Goal: Information Seeking & Learning: Compare options

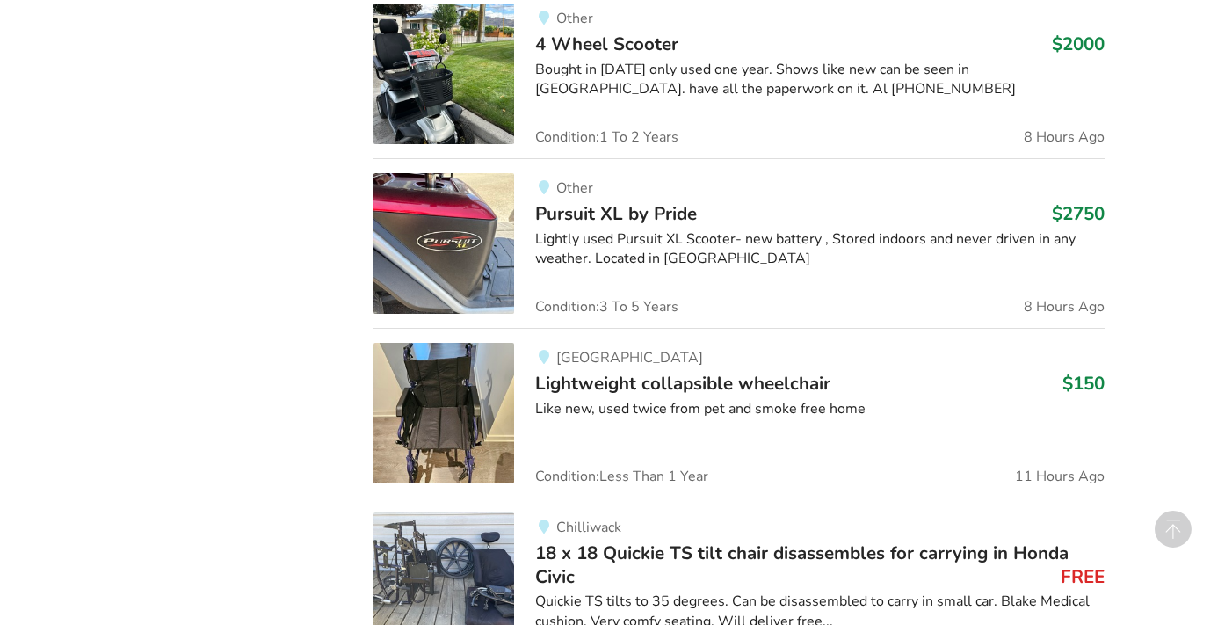
scroll to position [1526, 0]
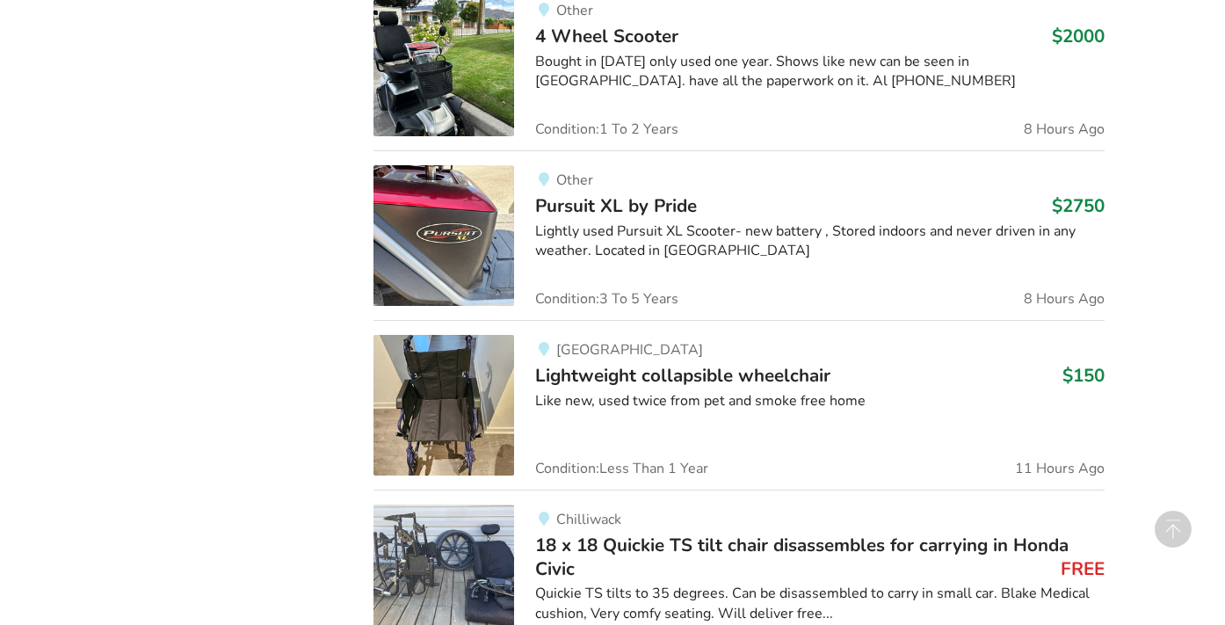
click at [678, 367] on span "Lightweight collapsible wheelchair" at bounding box center [682, 375] width 295 height 25
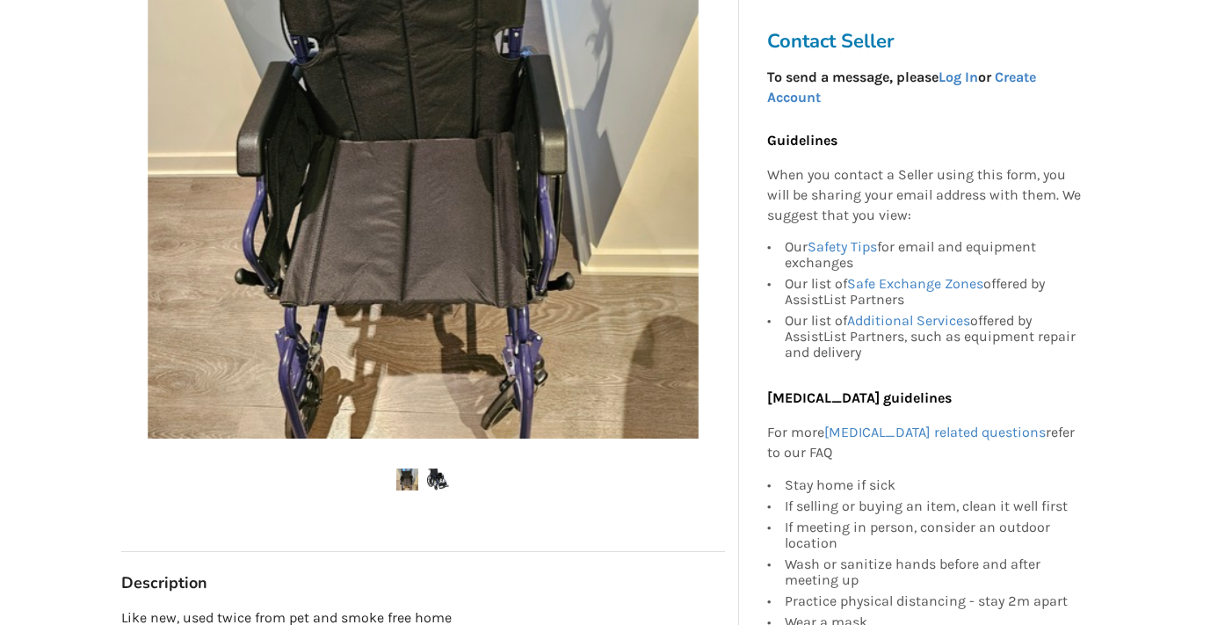
scroll to position [436, 0]
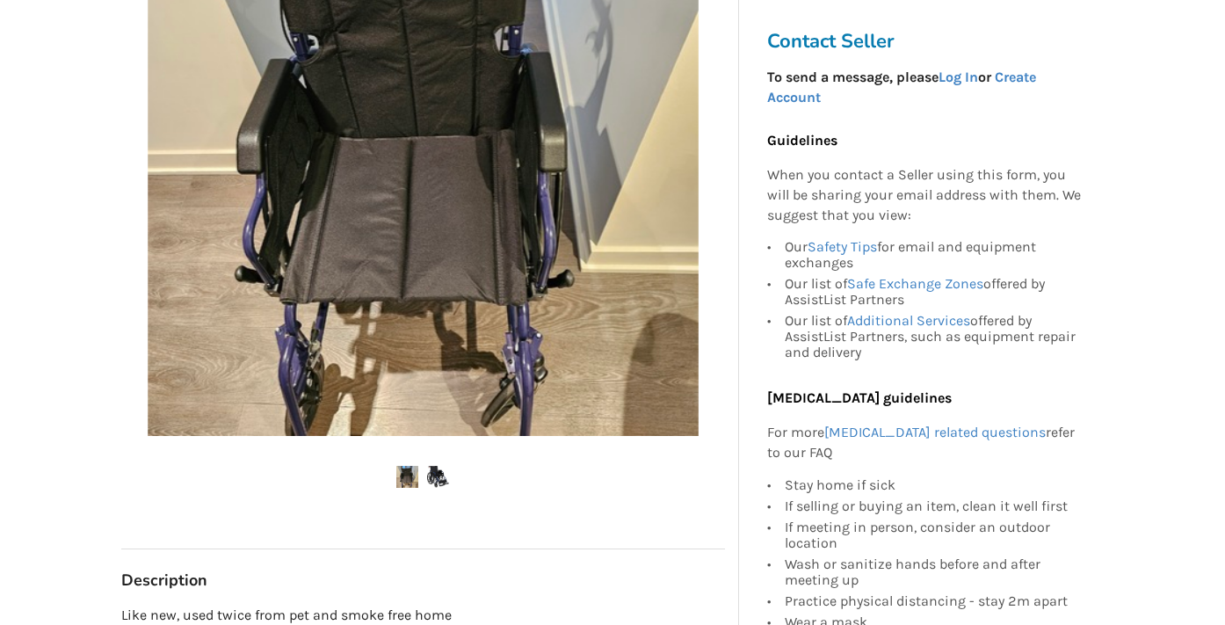
click at [437, 475] on img at bounding box center [438, 477] width 22 height 22
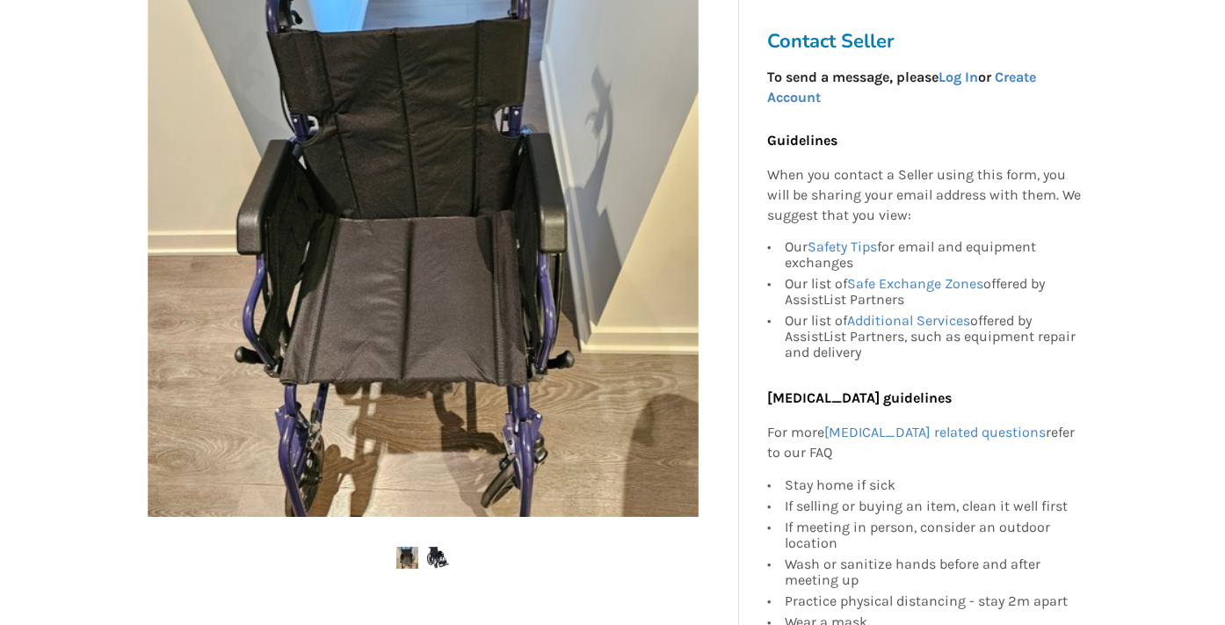
scroll to position [358, 0]
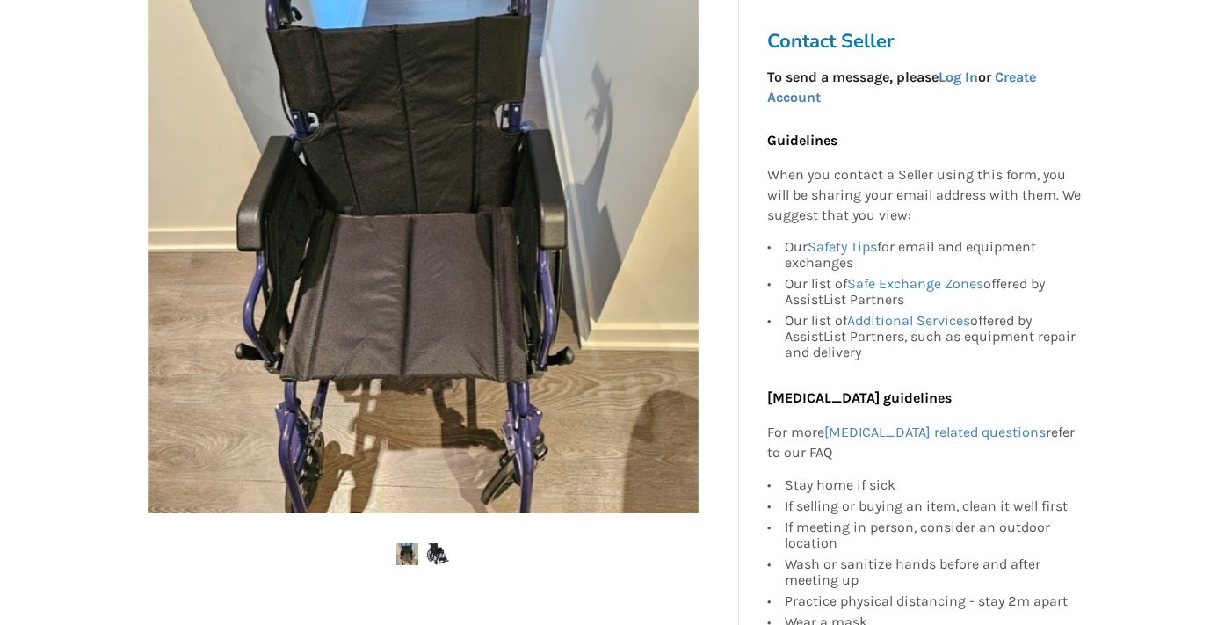
click at [408, 552] on img at bounding box center [407, 554] width 22 height 22
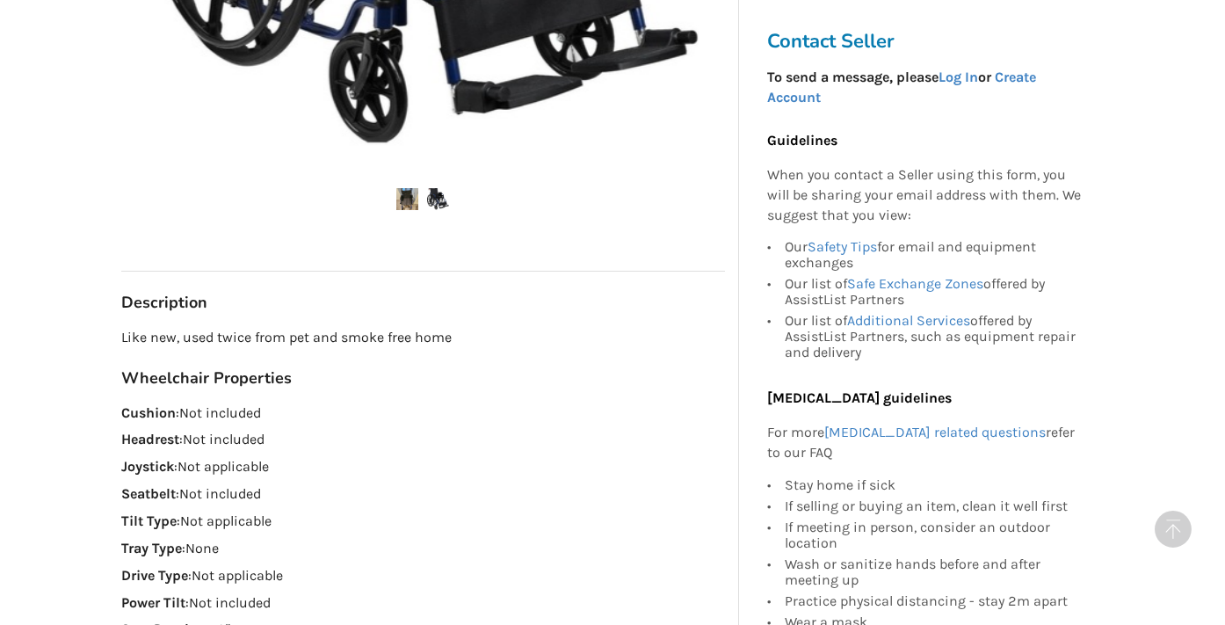
scroll to position [688, 0]
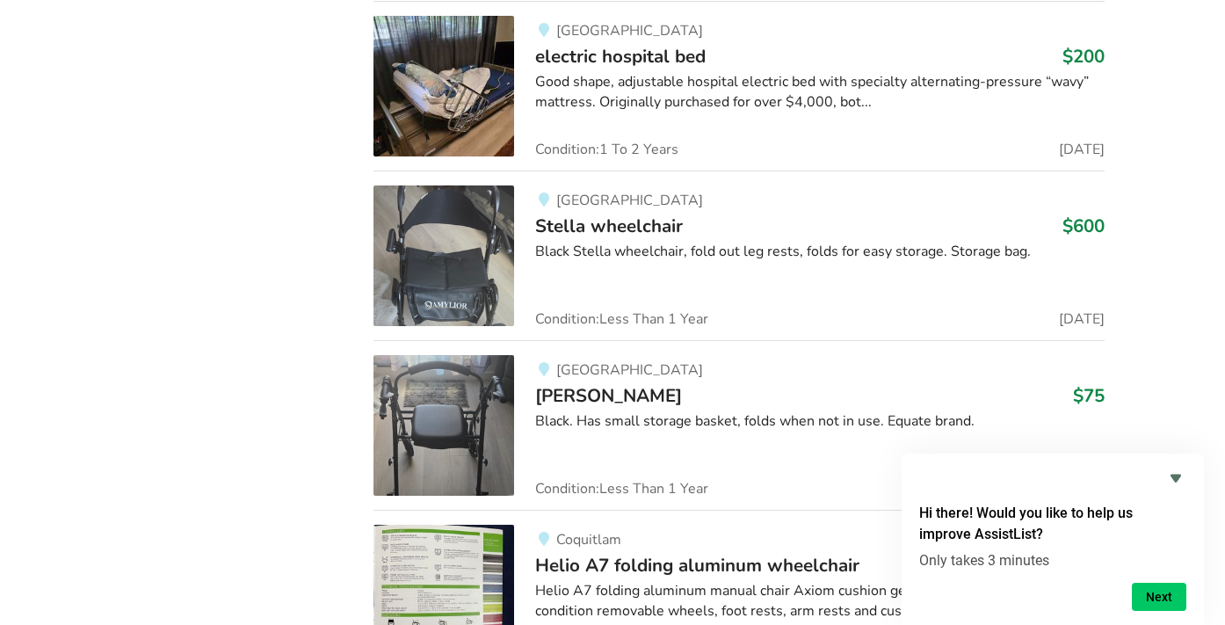
scroll to position [9188, 0]
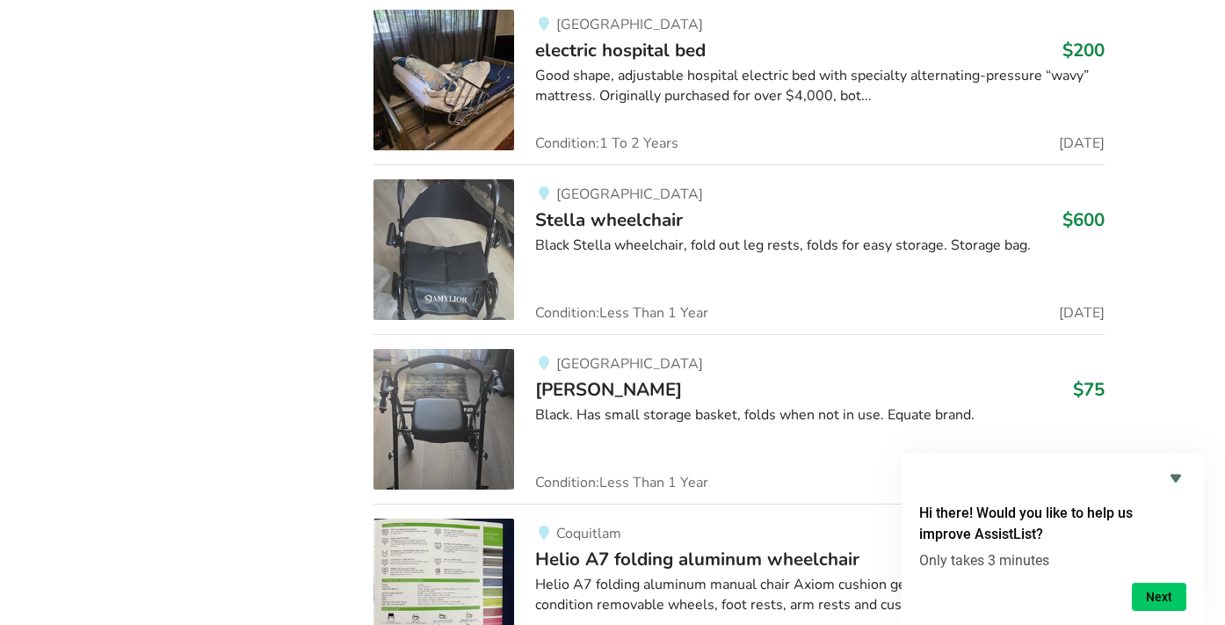
click at [586, 235] on div "Black Stella wheelchair, fold out leg rests, folds for easy storage. Storage ba…" at bounding box center [819, 245] width 568 height 20
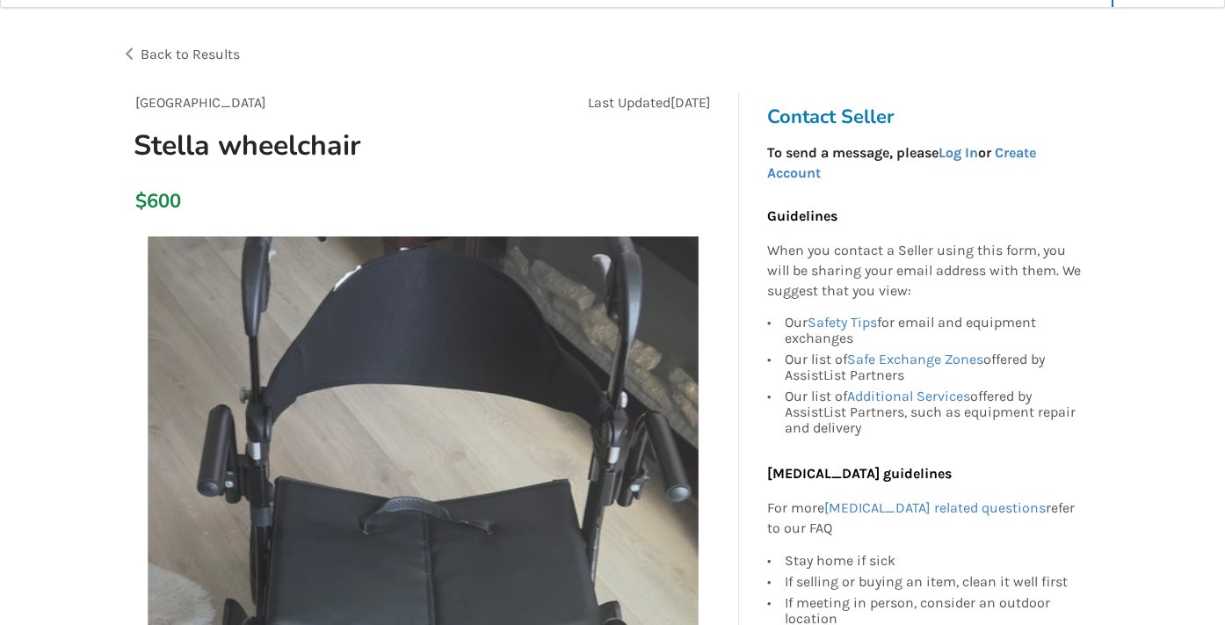
scroll to position [47, 0]
click at [127, 52] on div "Back to Results" at bounding box center [367, 55] width 492 height 49
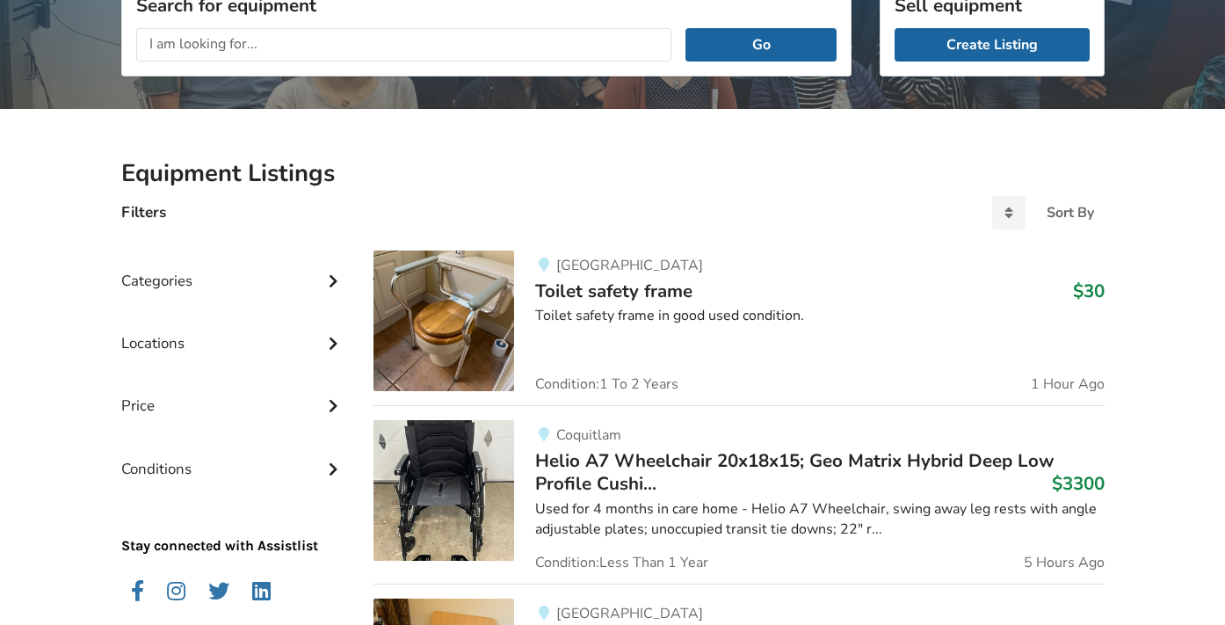
scroll to position [225, 0]
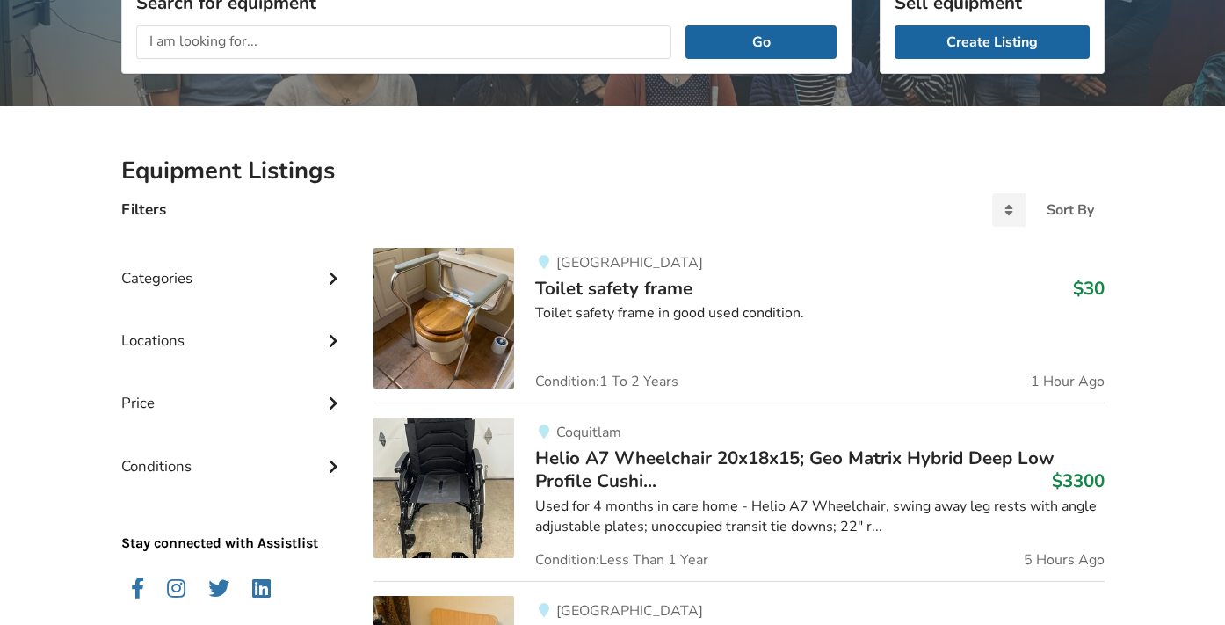
click at [317, 278] on div "Categories" at bounding box center [233, 265] width 225 height 62
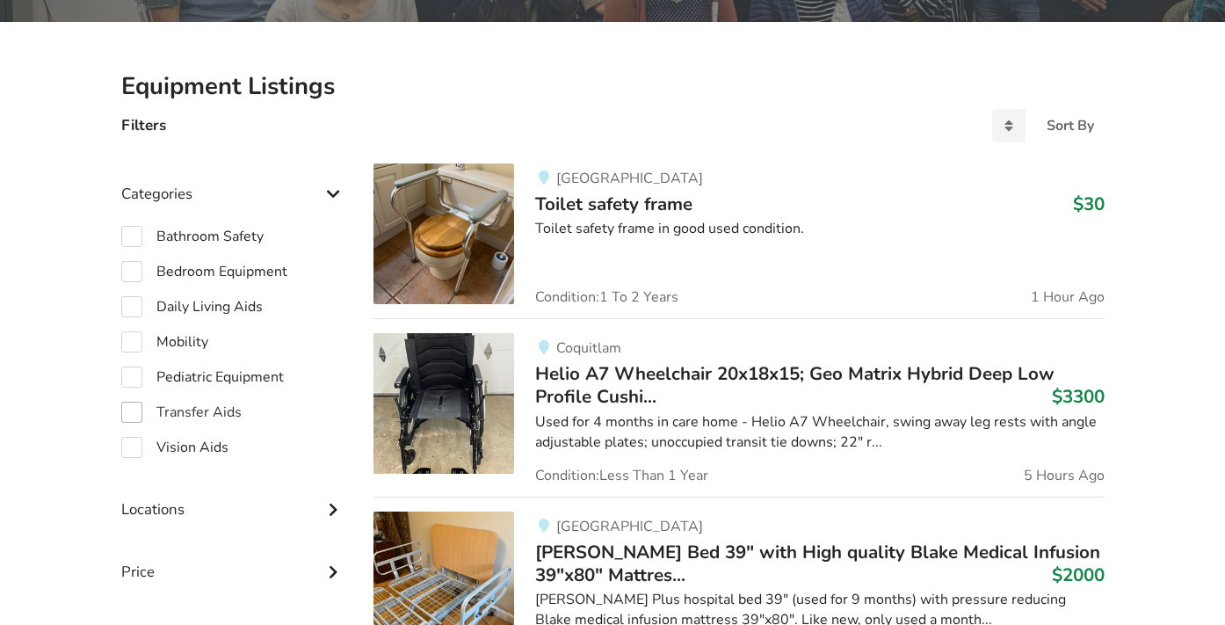
scroll to position [311, 0]
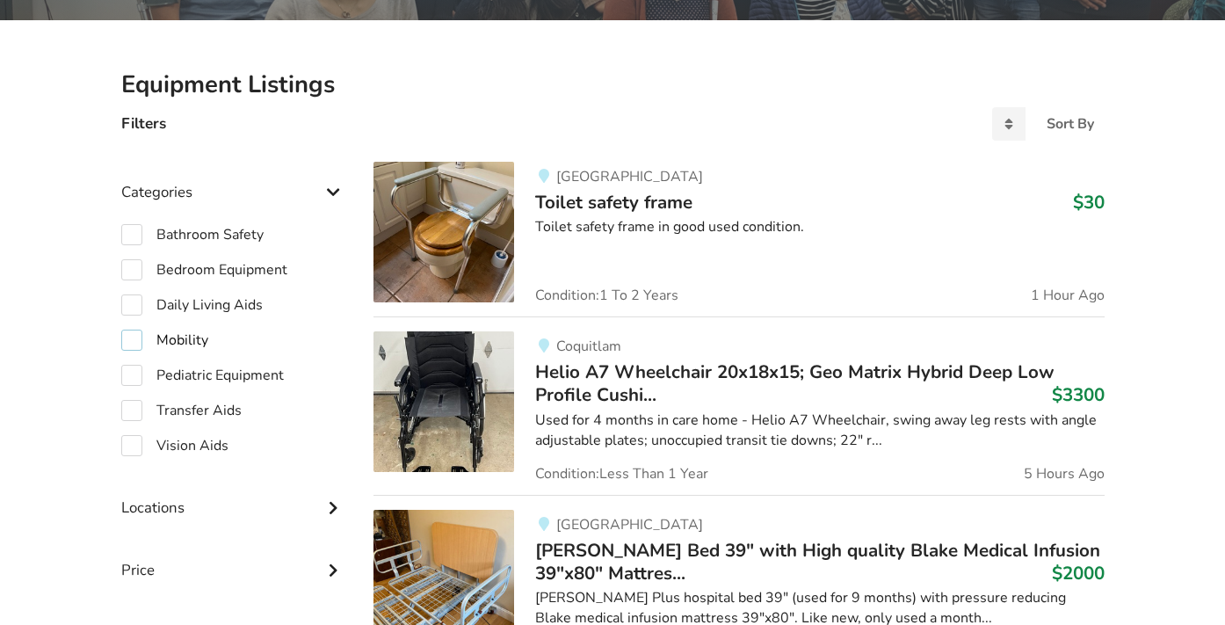
click at [134, 341] on label "Mobility" at bounding box center [164, 339] width 87 height 21
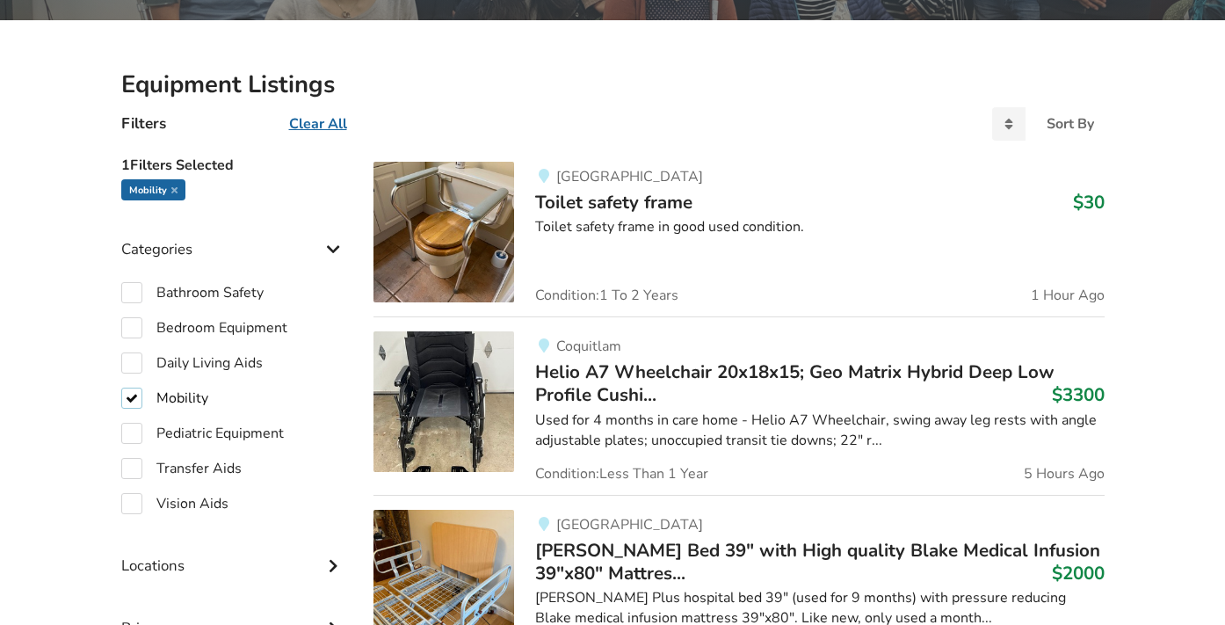
checkbox input "true"
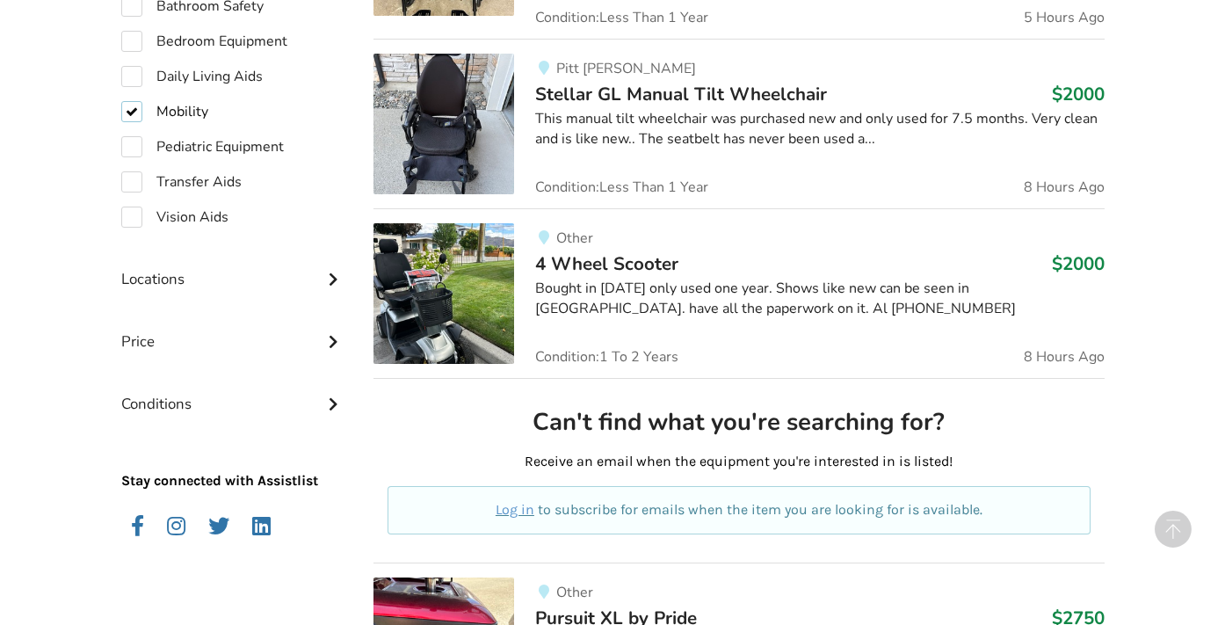
scroll to position [599, 0]
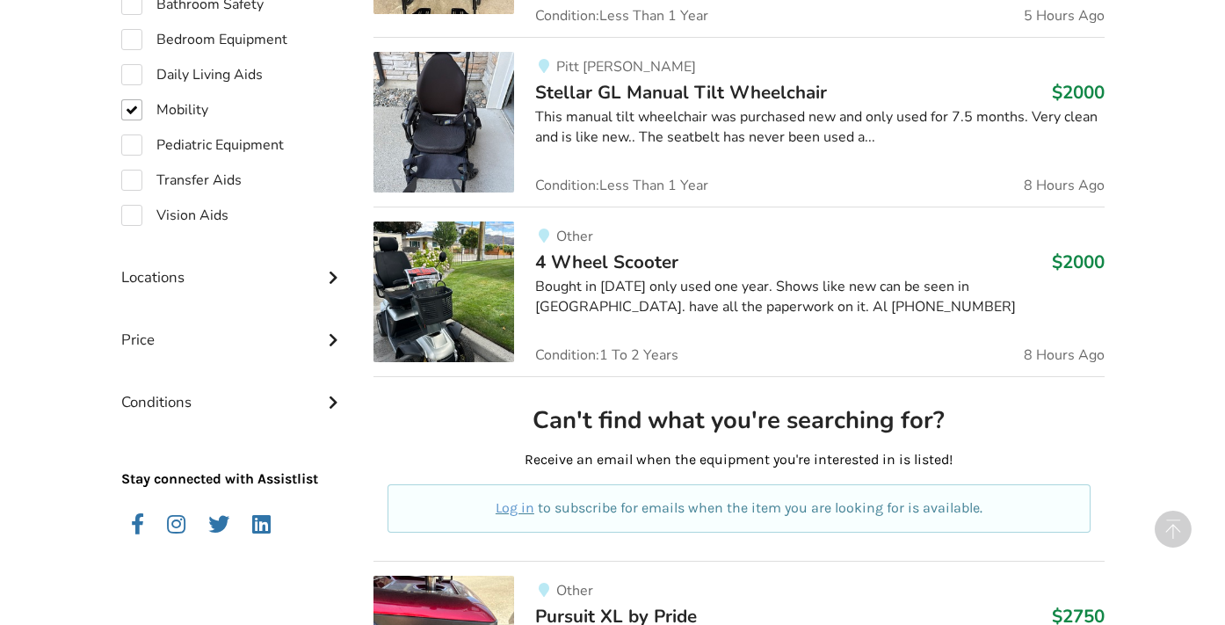
click at [269, 333] on div "Price" at bounding box center [233, 326] width 225 height 62
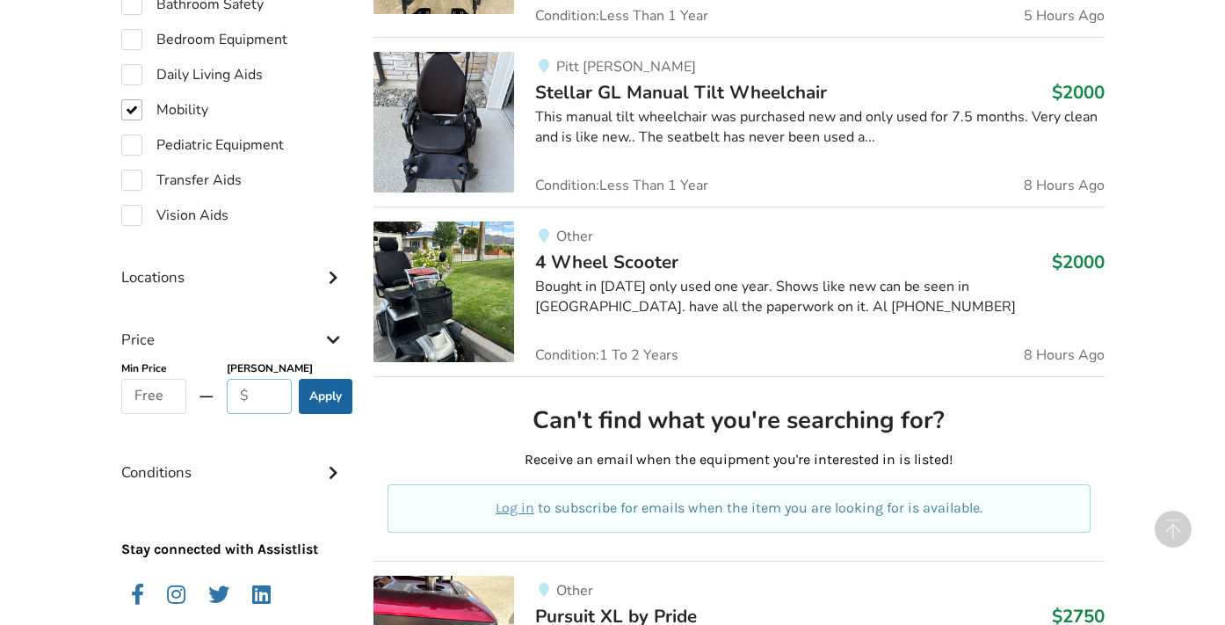
click at [265, 394] on input "text" at bounding box center [260, 396] width 66 height 35
type input "200"
click button "Go" at bounding box center [0, 0] width 0 height 0
click at [337, 394] on button "Apply" at bounding box center [326, 396] width 54 height 35
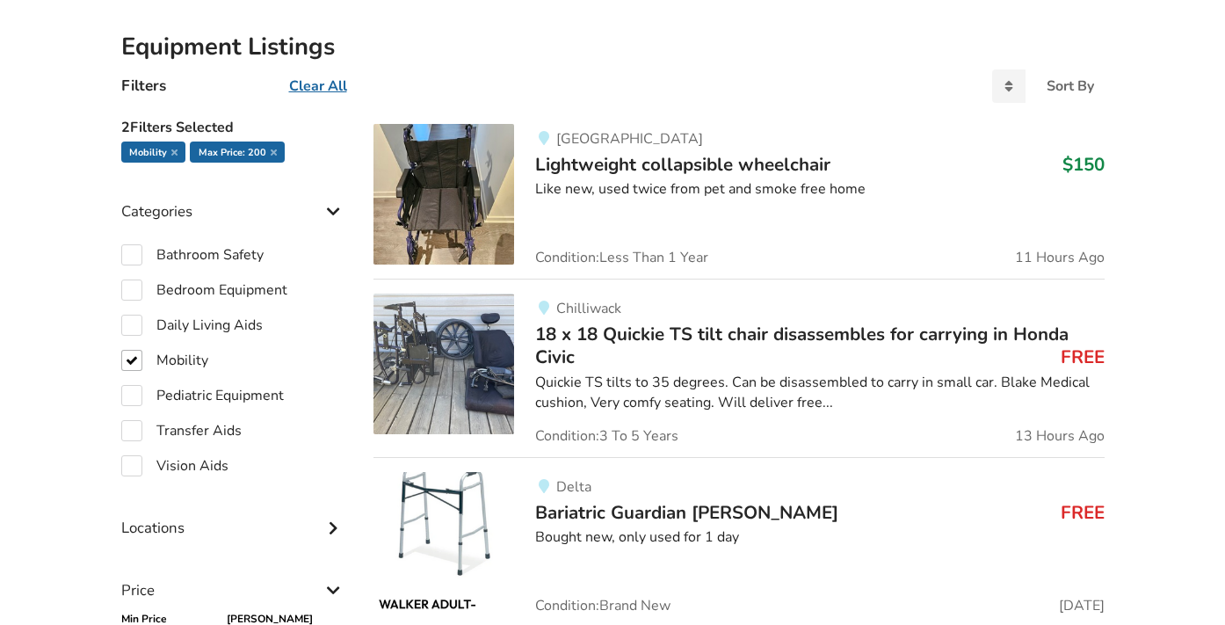
scroll to position [322, 0]
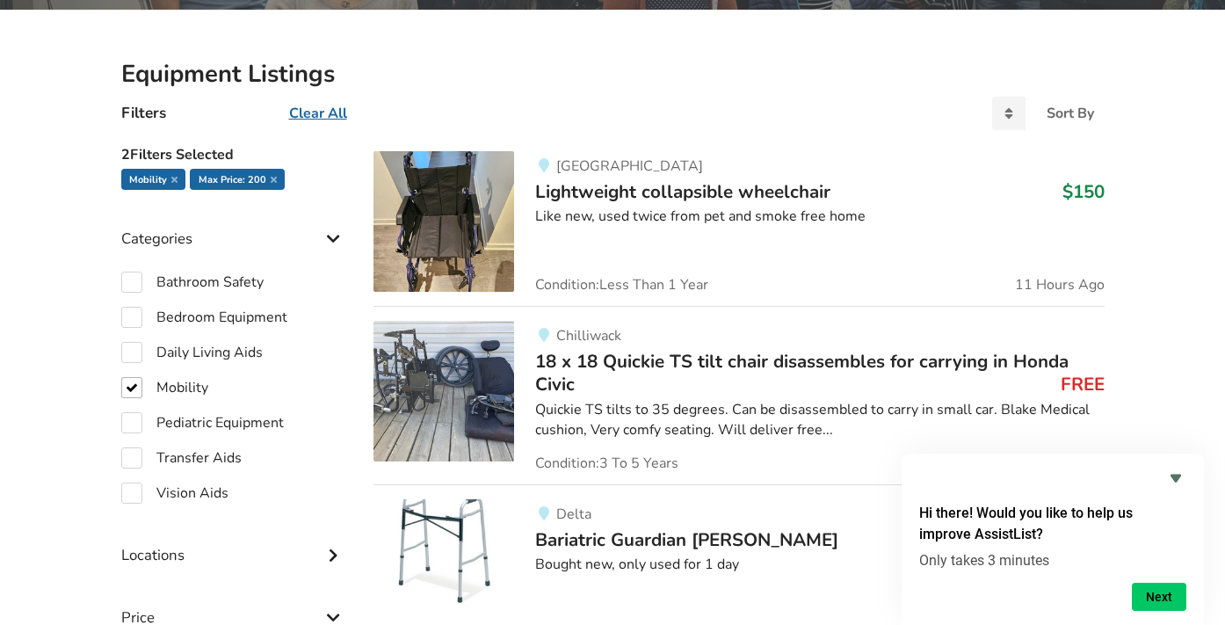
click at [623, 188] on span "Lightweight collapsible wheelchair" at bounding box center [682, 191] width 295 height 25
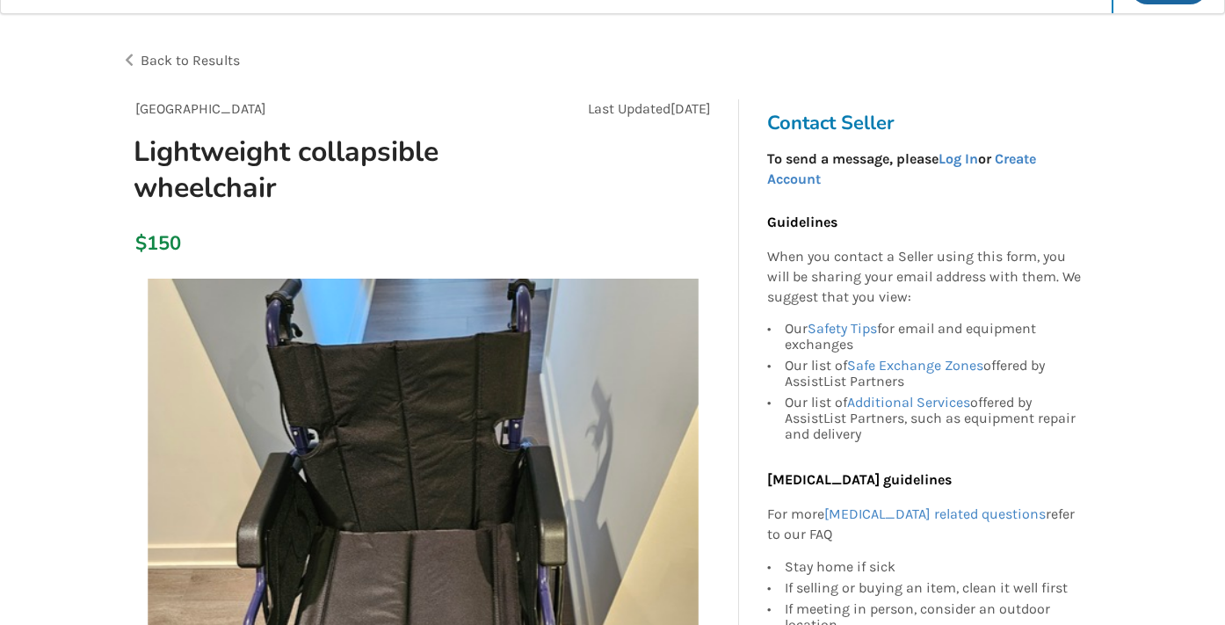
scroll to position [36, 0]
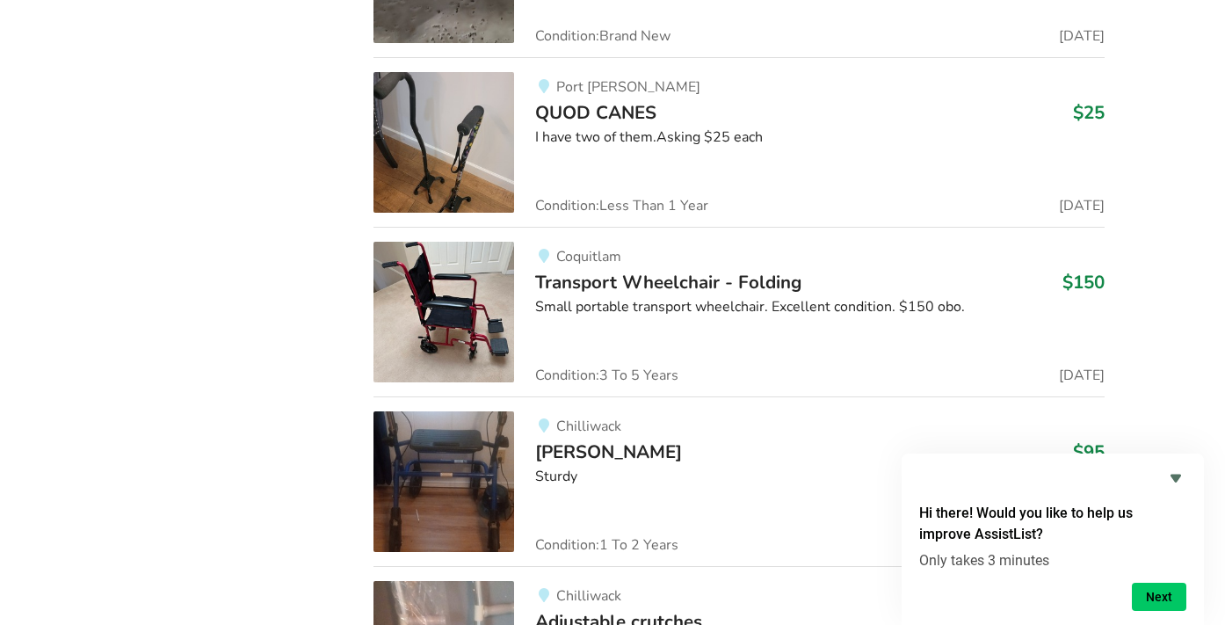
scroll to position [3138, 0]
click at [635, 276] on span "Transport Wheelchair - Folding" at bounding box center [668, 281] width 266 height 25
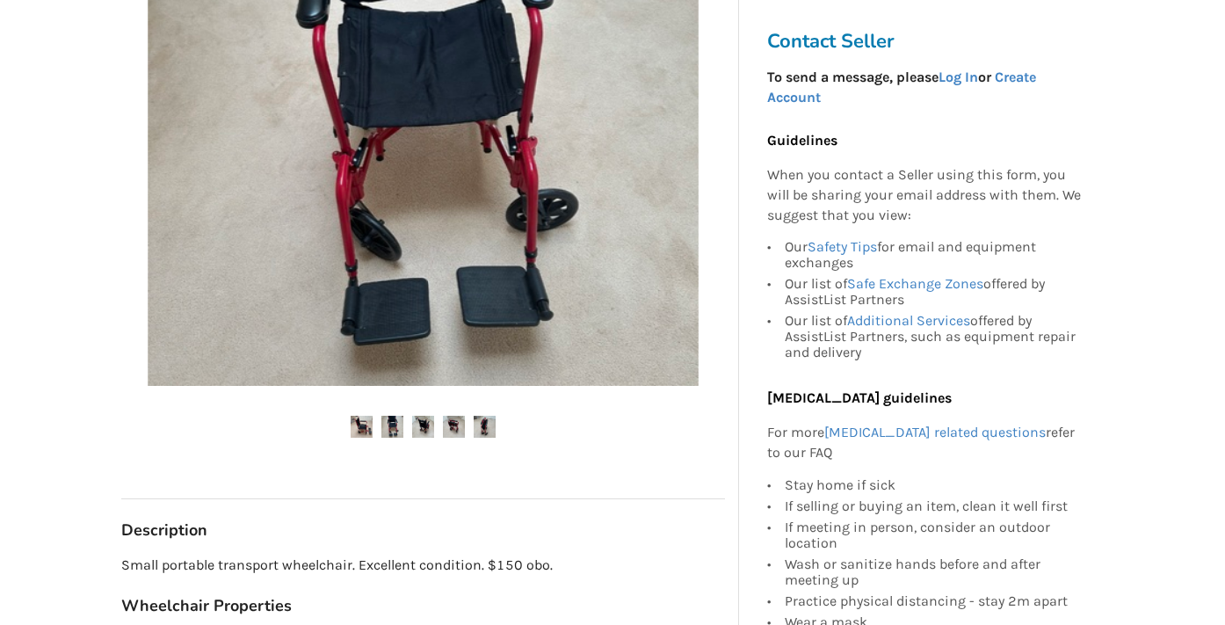
scroll to position [477, 0]
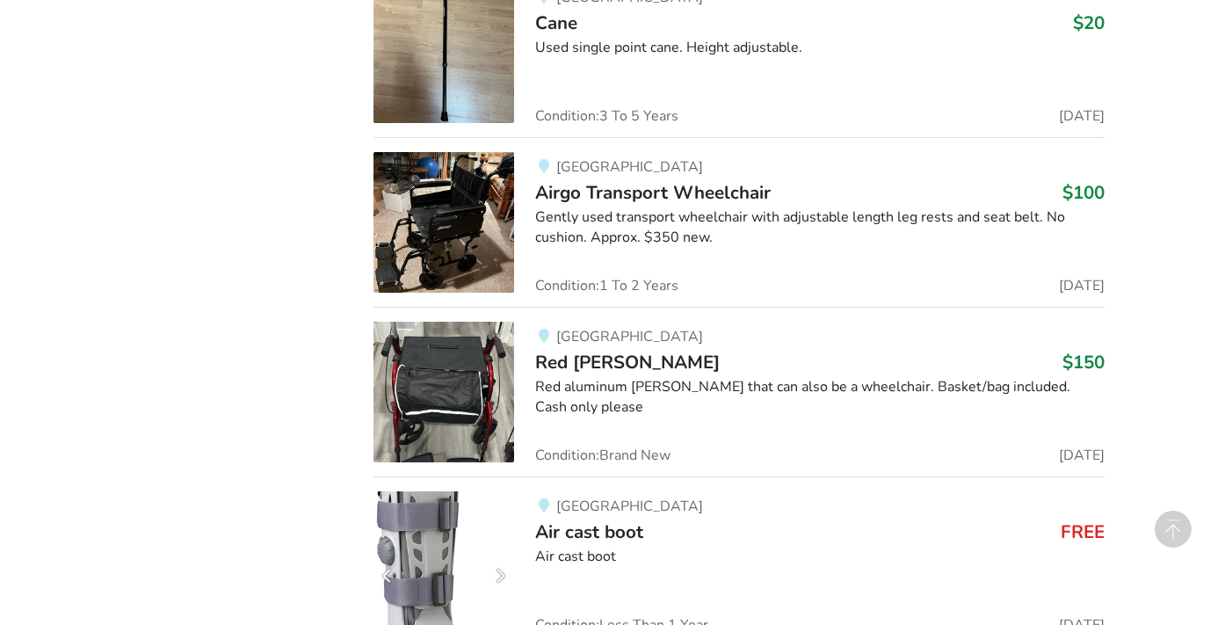
scroll to position [4065, 0]
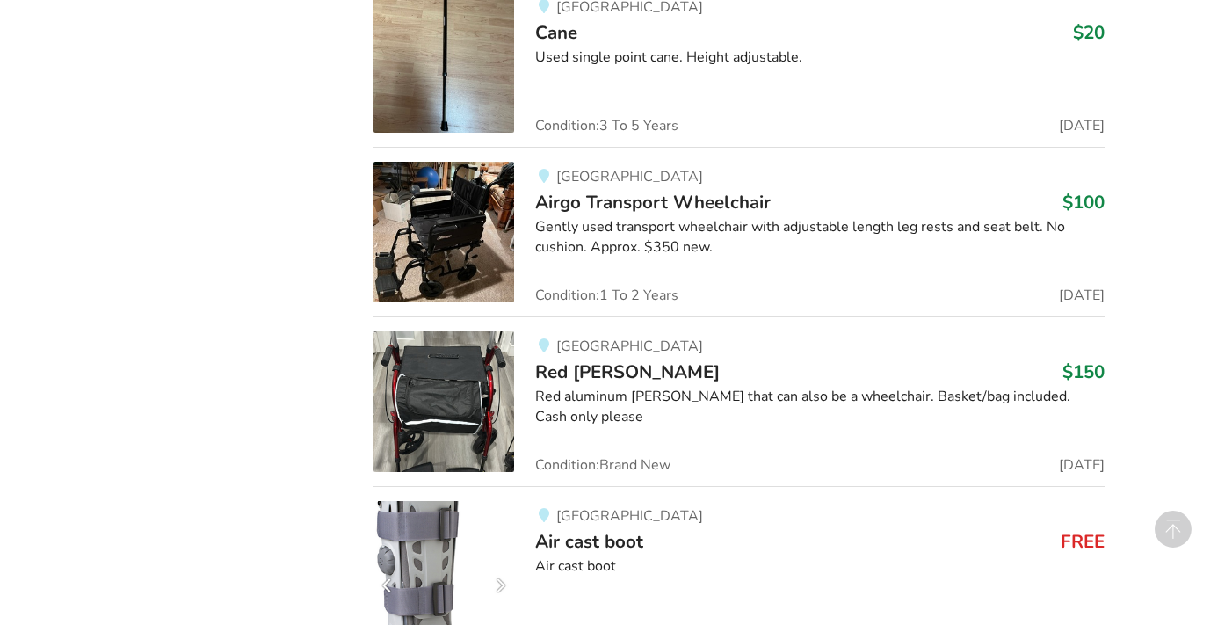
click at [661, 199] on span "Airgo Transport Wheelchair" at bounding box center [652, 202] width 235 height 25
